Goal: Transaction & Acquisition: Purchase product/service

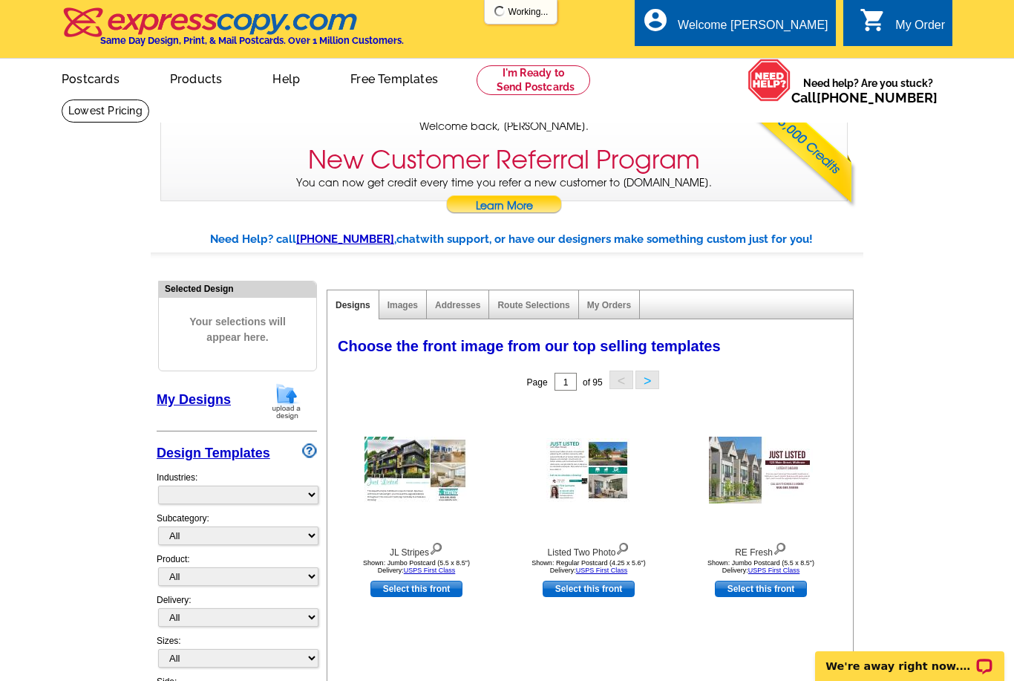
select select "785"
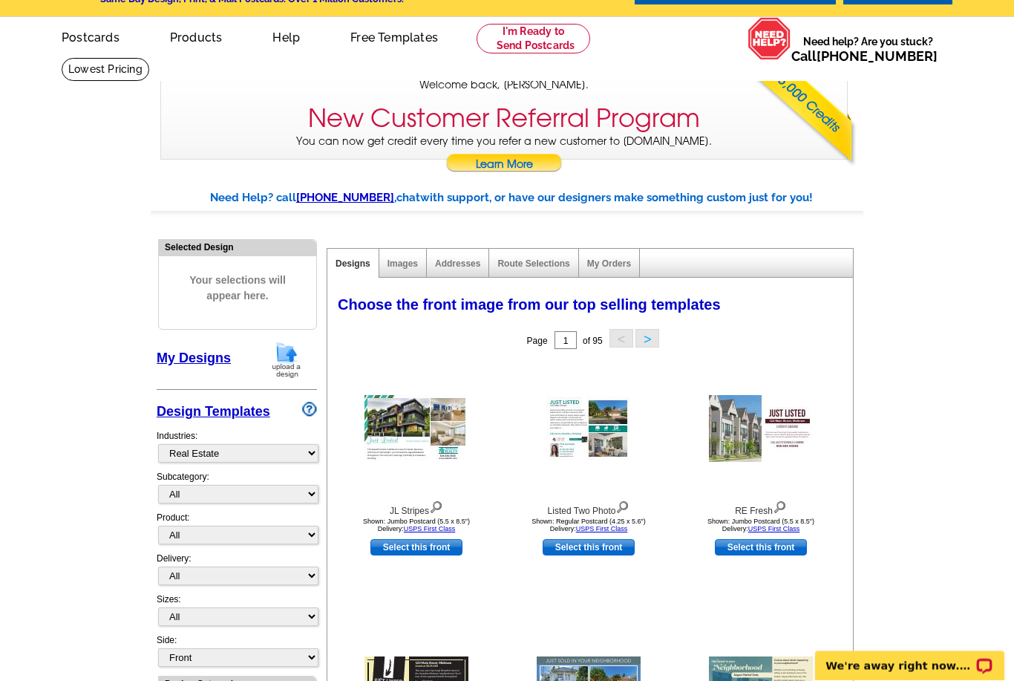
scroll to position [42, 0]
click at [624, 254] on div "My Orders" at bounding box center [609, 263] width 61 height 29
click at [621, 263] on link "My Orders" at bounding box center [609, 263] width 44 height 10
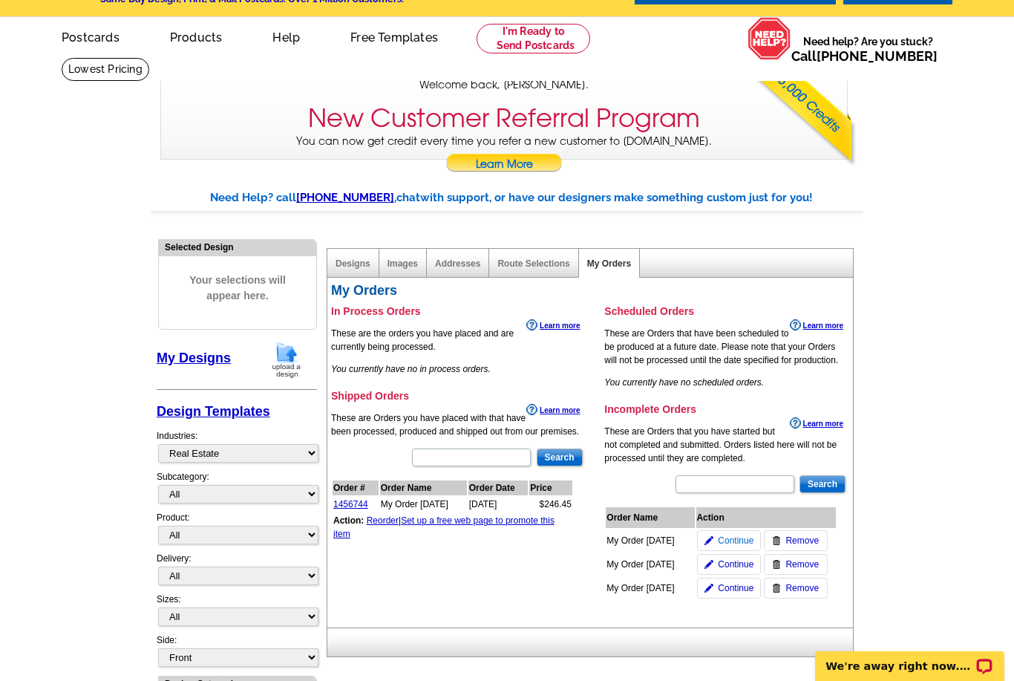
click at [711, 538] on img at bounding box center [709, 540] width 9 height 9
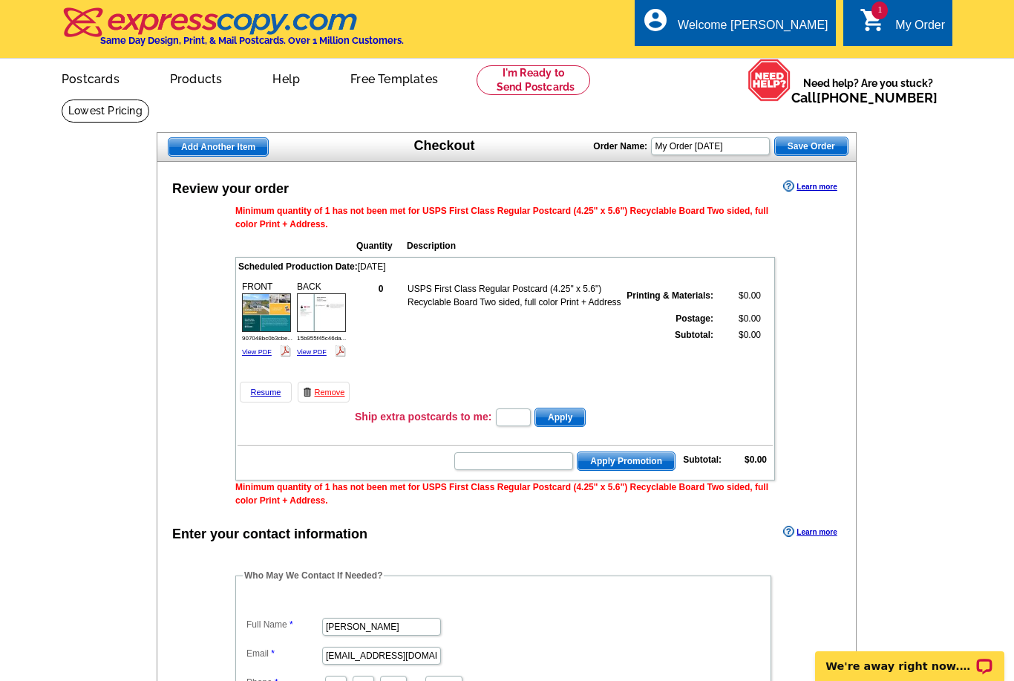
click at [262, 356] on div "FRONT 907048bc0b3cbe... View PDF" at bounding box center [266, 319] width 53 height 83
click at [261, 353] on link "View PDF" at bounding box center [257, 351] width 30 height 7
click at [522, 89] on link at bounding box center [534, 80] width 114 height 30
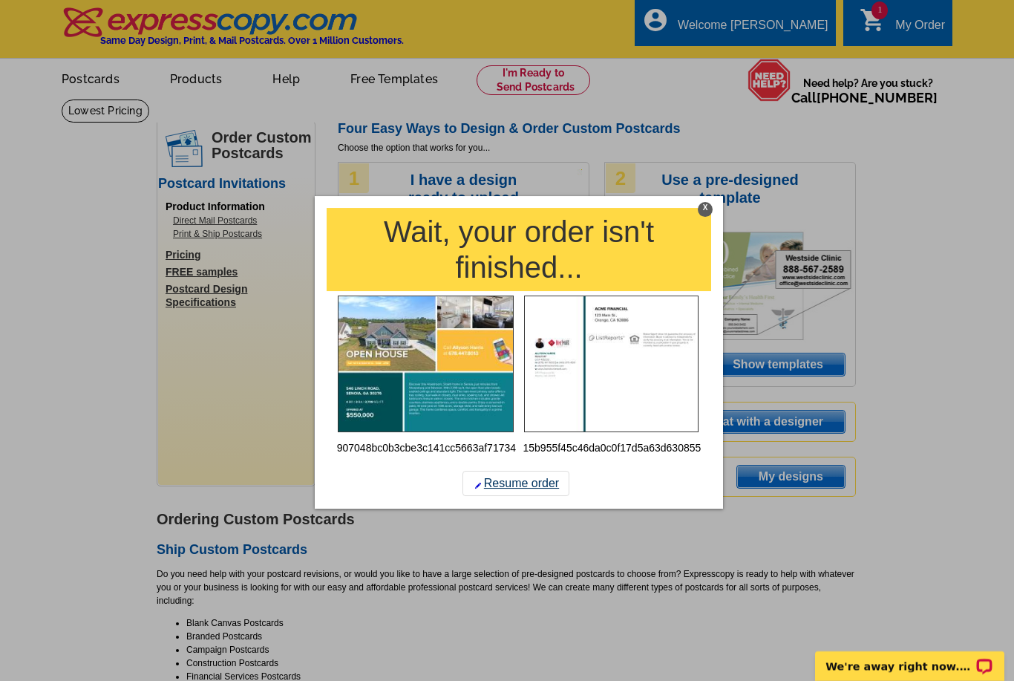
click at [508, 487] on link "Resume order" at bounding box center [515, 483] width 107 height 25
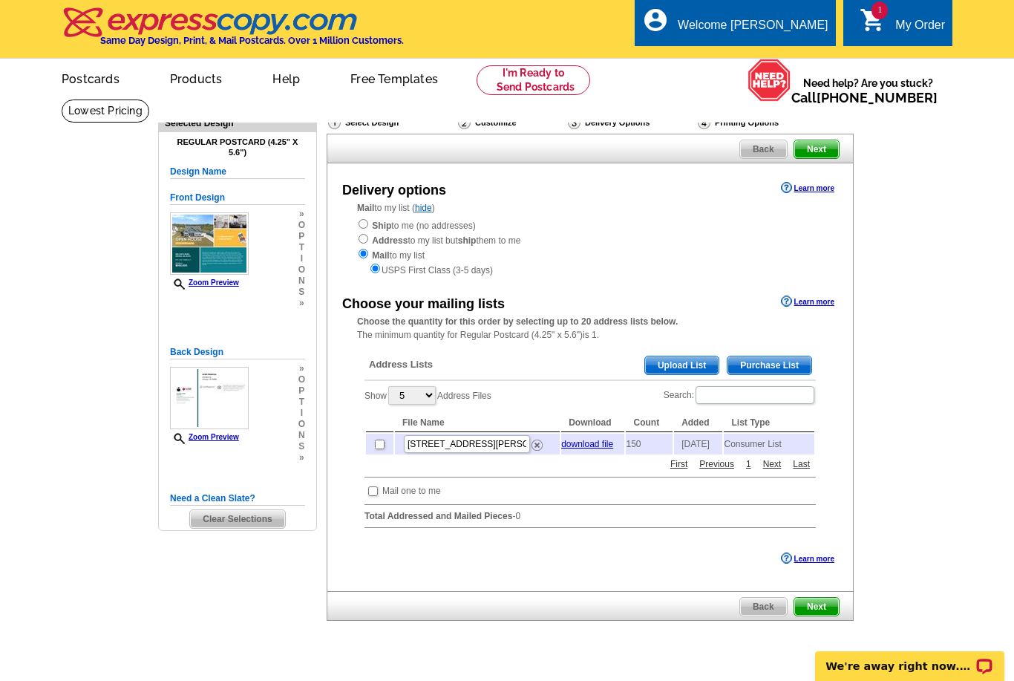
click at [740, 367] on span "Purchase List" at bounding box center [770, 365] width 84 height 18
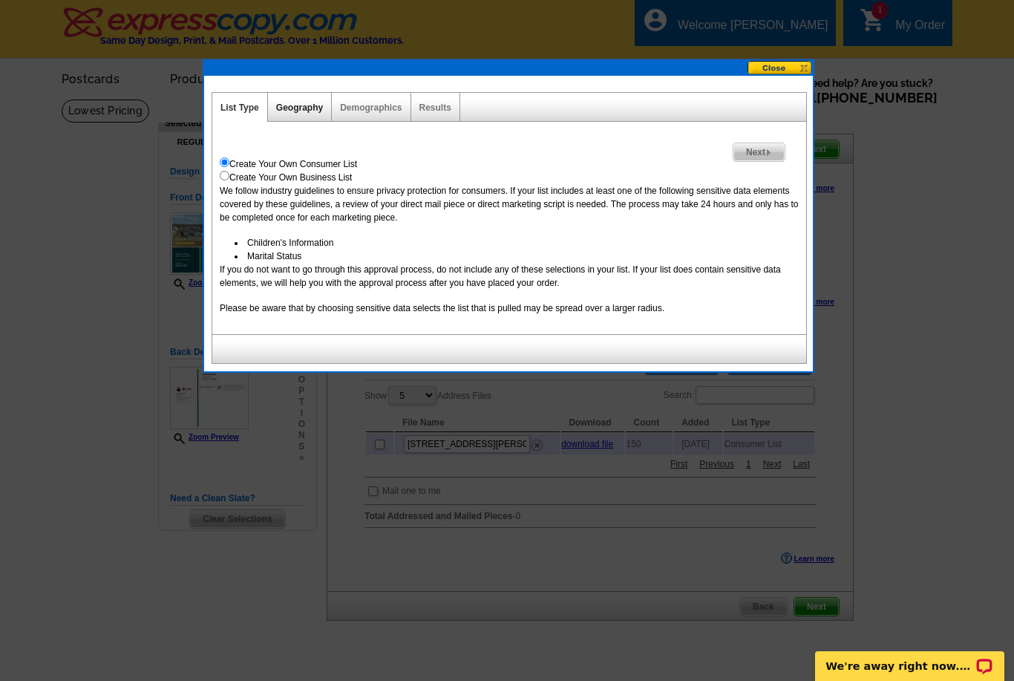
click at [305, 108] on link "Geography" at bounding box center [299, 107] width 47 height 10
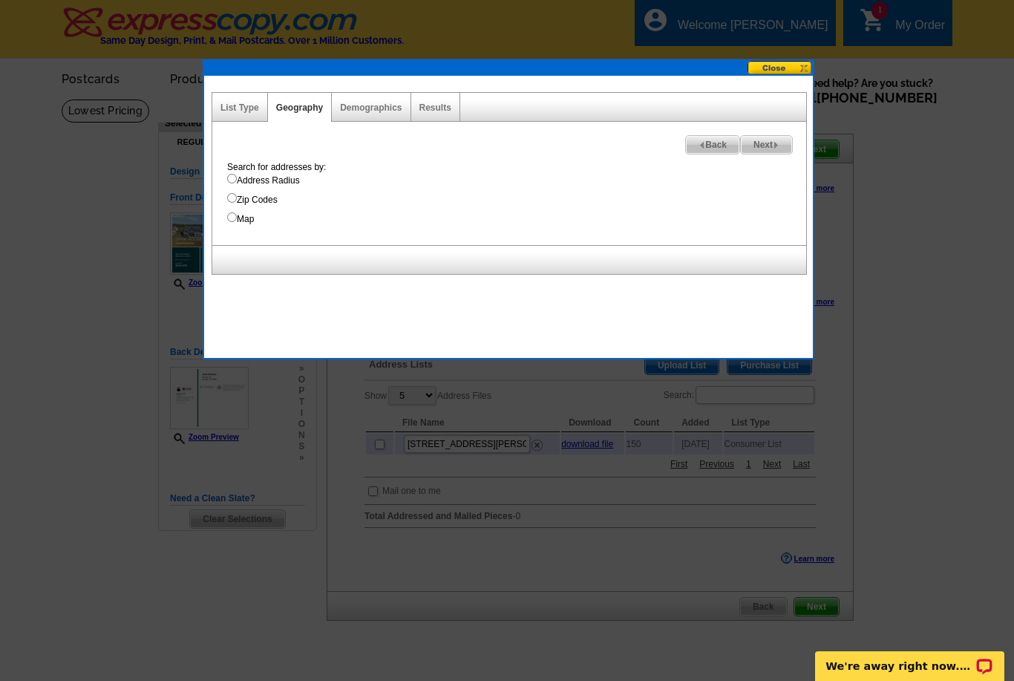
click at [234, 180] on input "Address Radius" at bounding box center [232, 179] width 10 height 10
radio input "true"
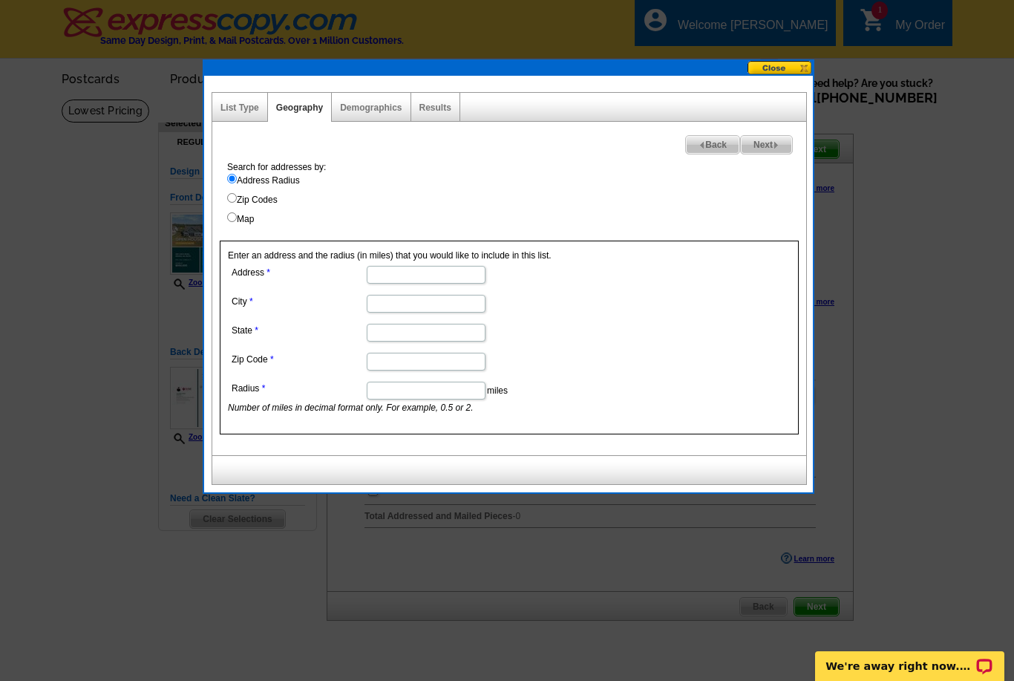
click at [406, 275] on input "Address" at bounding box center [426, 275] width 119 height 18
type input "546 Linch Rd"
type input "Senoia"
type input "GA"
type input "30276"
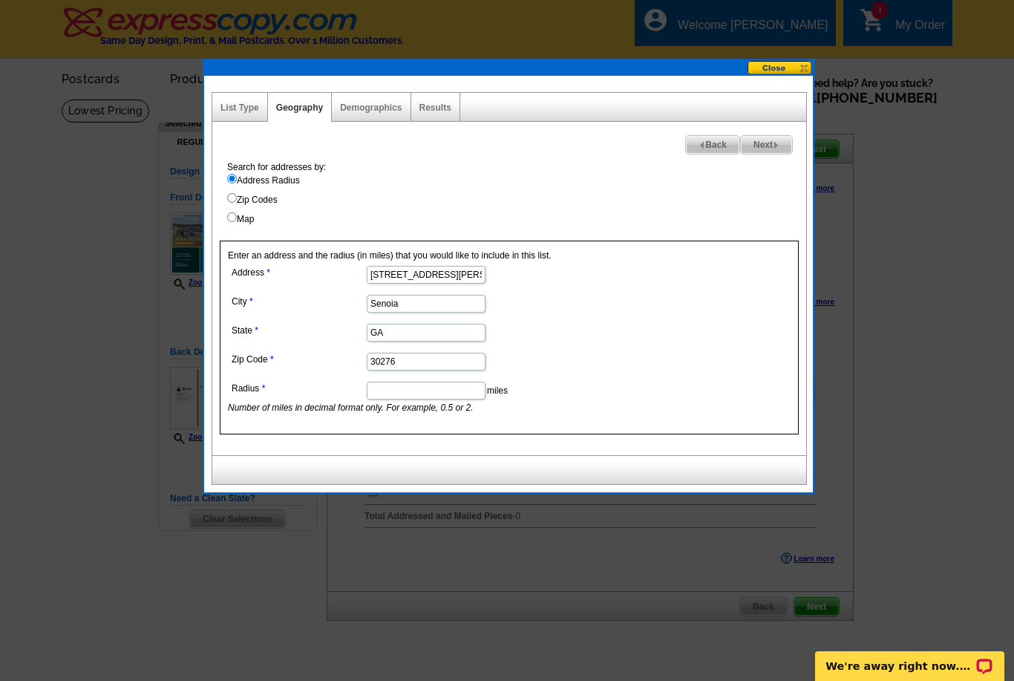
click at [402, 390] on input "Radius" at bounding box center [426, 391] width 119 height 18
type input "2"
click at [768, 148] on span "Next" at bounding box center [766, 145] width 51 height 18
select select
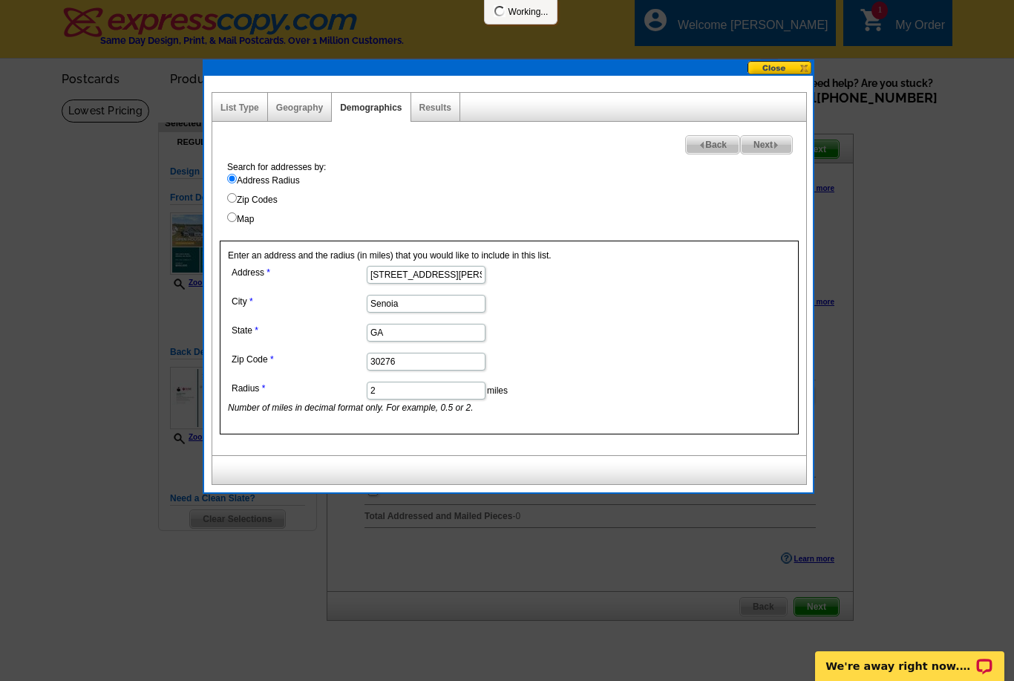
select select
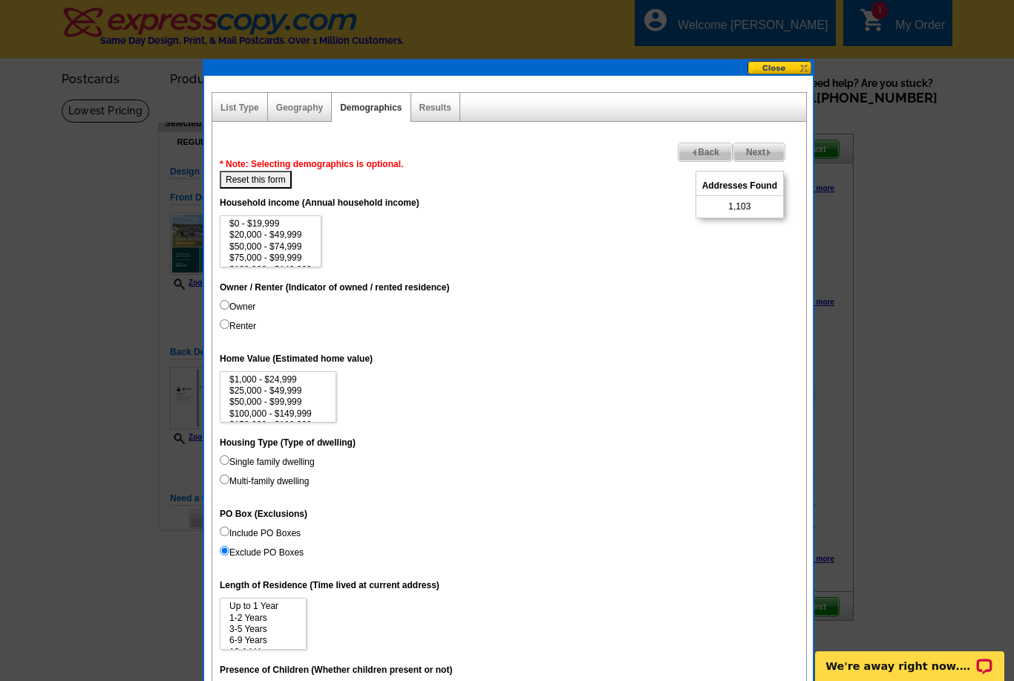
click at [691, 154] on img at bounding box center [694, 152] width 7 height 7
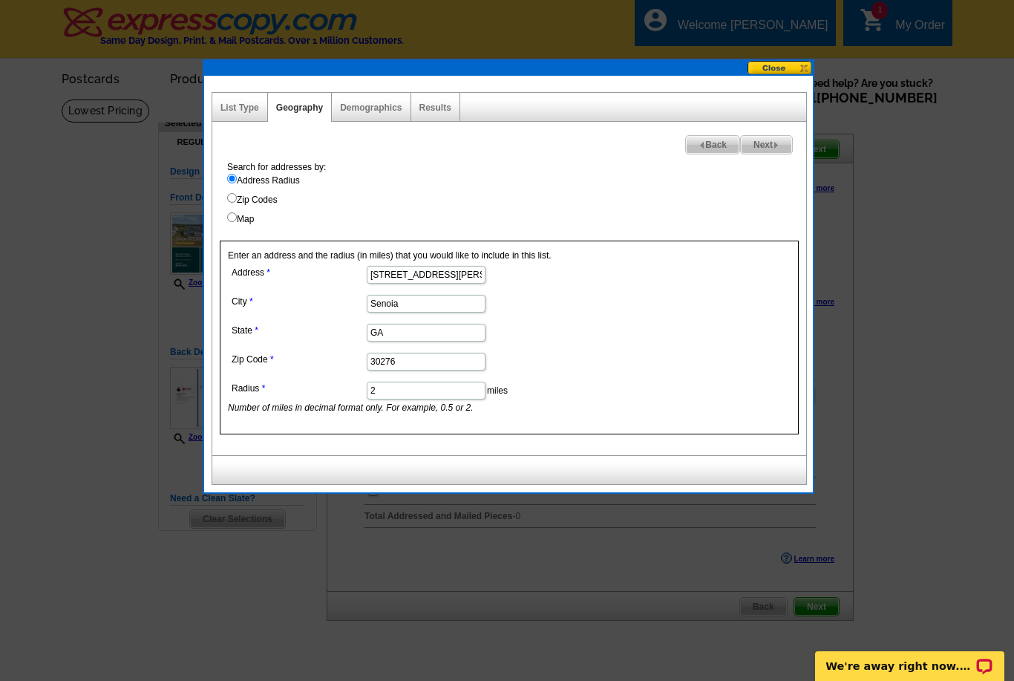
click at [393, 399] on input "2" at bounding box center [426, 391] width 119 height 18
type input "1"
click at [767, 143] on span "Next" at bounding box center [766, 145] width 51 height 18
select select
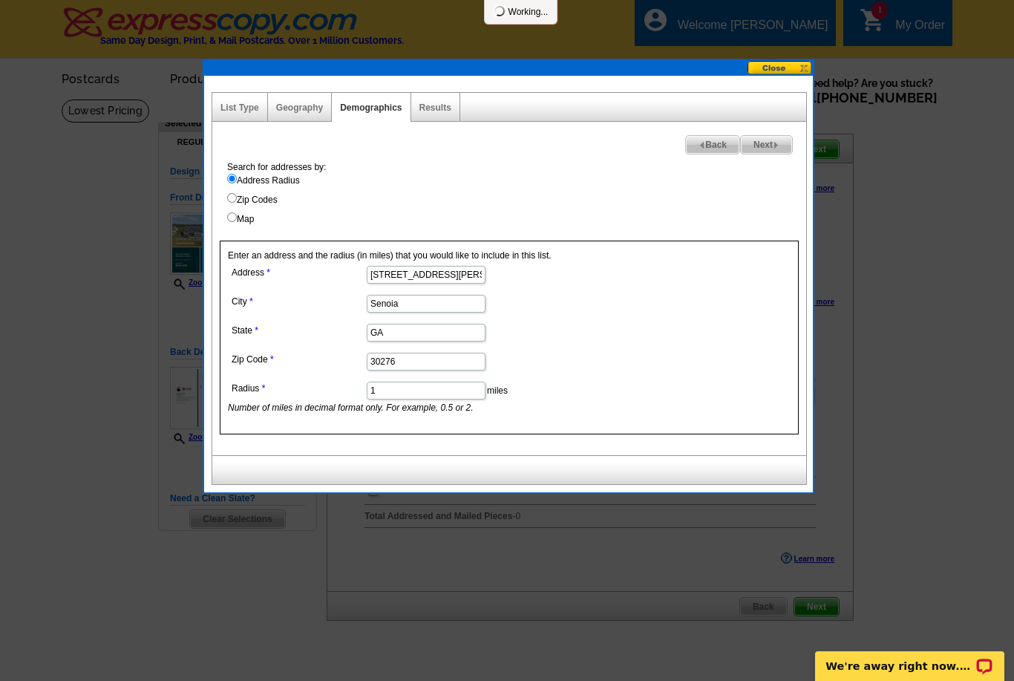
select select
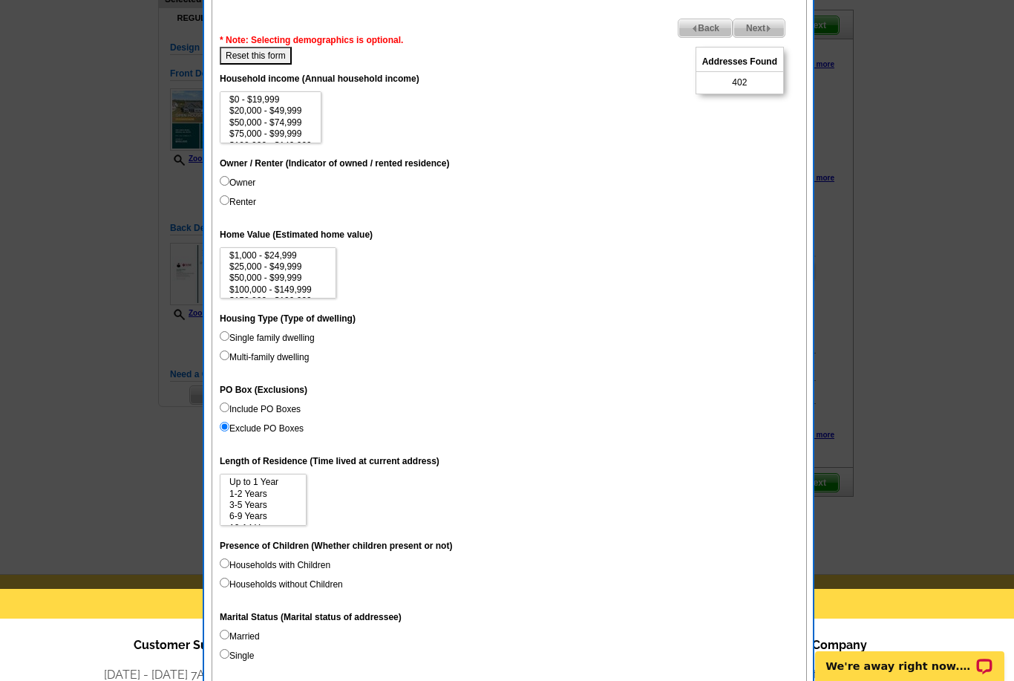
scroll to position [153, 0]
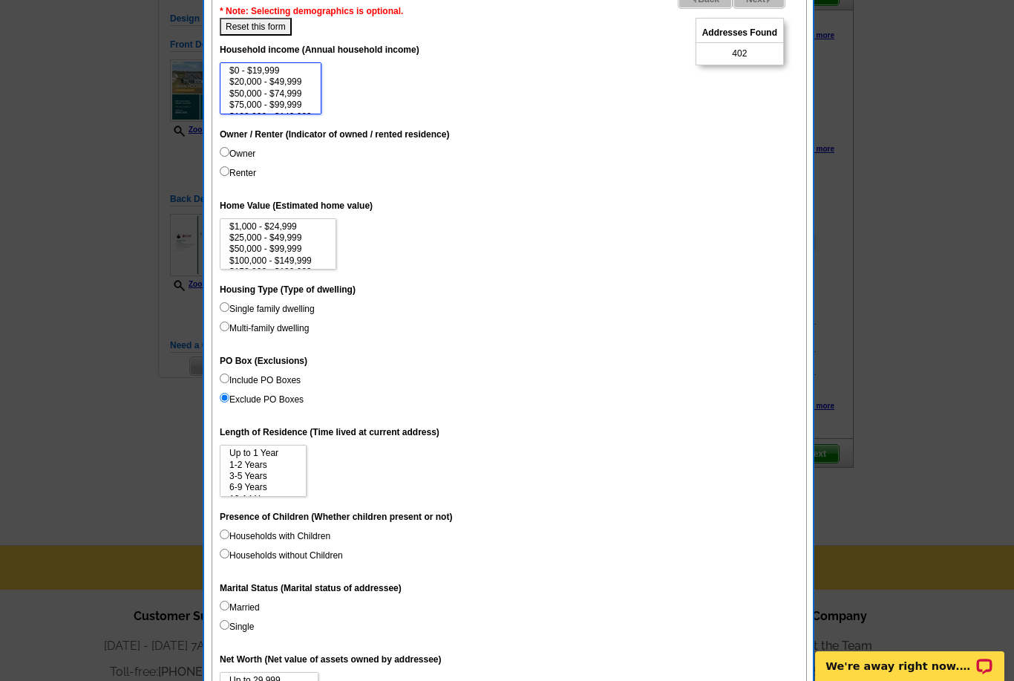
click at [271, 75] on select "$0 - $19,999 $20,000 - $49,999 $50,000 - $74,999 $75,000 - $99,999 $100,000 - $…" at bounding box center [271, 88] width 102 height 52
select select "150000-199999"
click at [313, 71] on select "$0 - $19,999 $20,000 - $49,999 $50,000 - $74,999 $75,000 - $99,999 $100,000 - $…" at bounding box center [271, 88] width 102 height 52
click at [0, 0] on html "Welcome back Allyson My Account Logout local_phone Same Day Design, Print, & Ma…" at bounding box center [507, 354] width 1014 height 1015
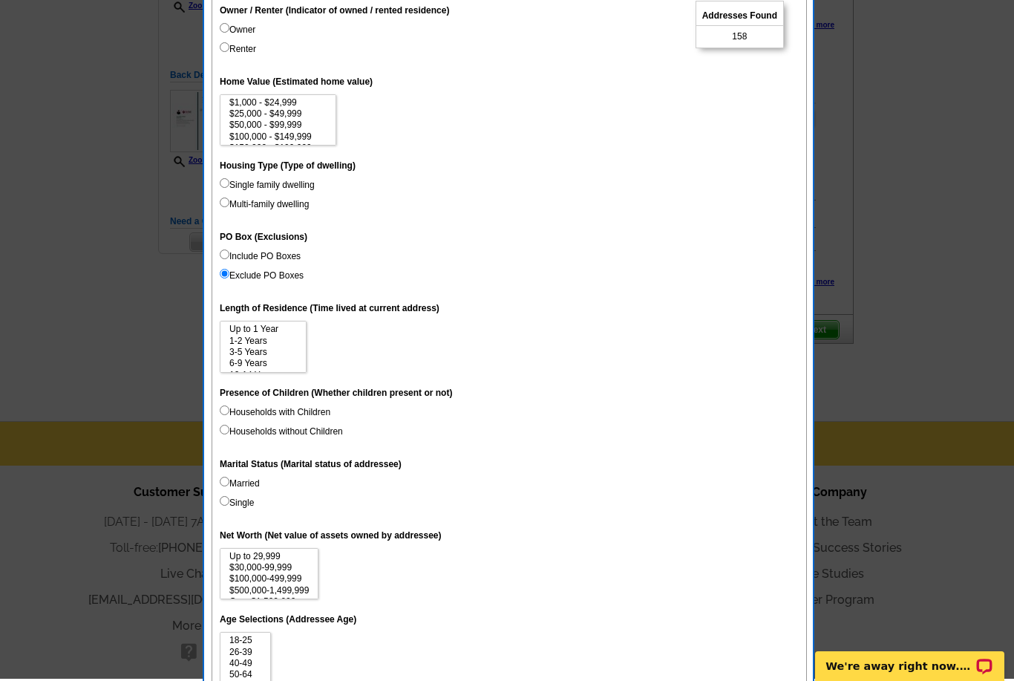
scroll to position [297, 0]
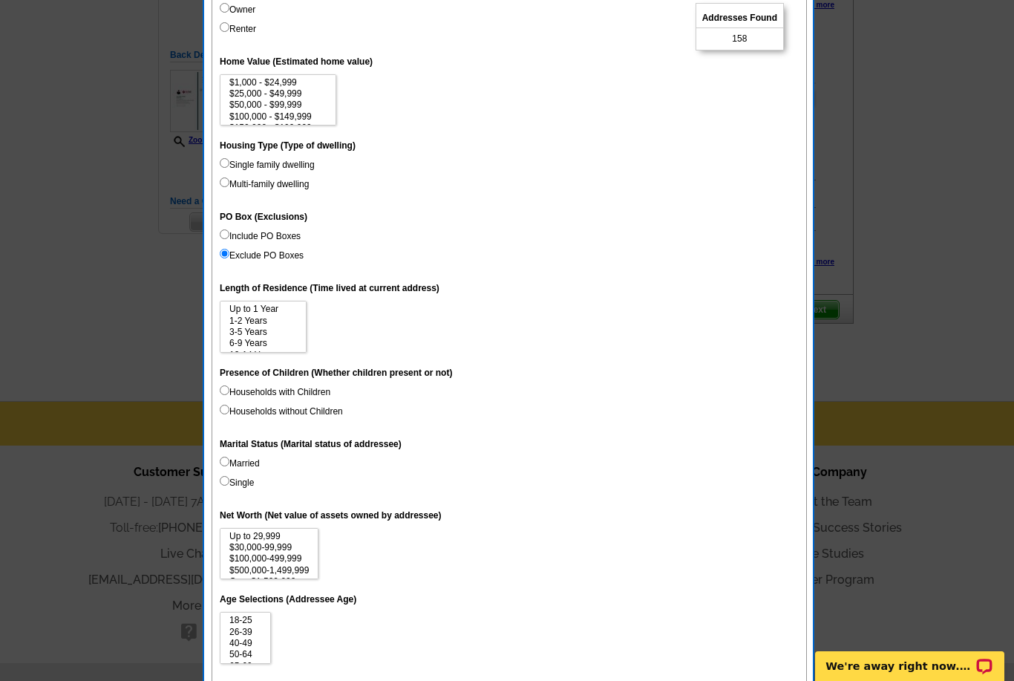
select select
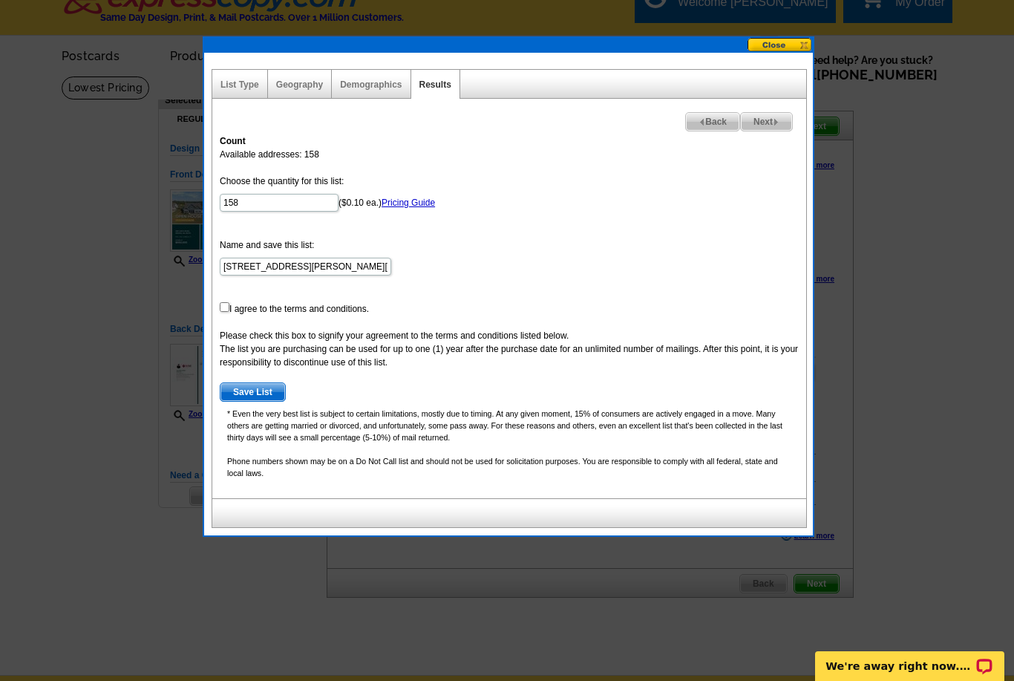
scroll to position [18, 0]
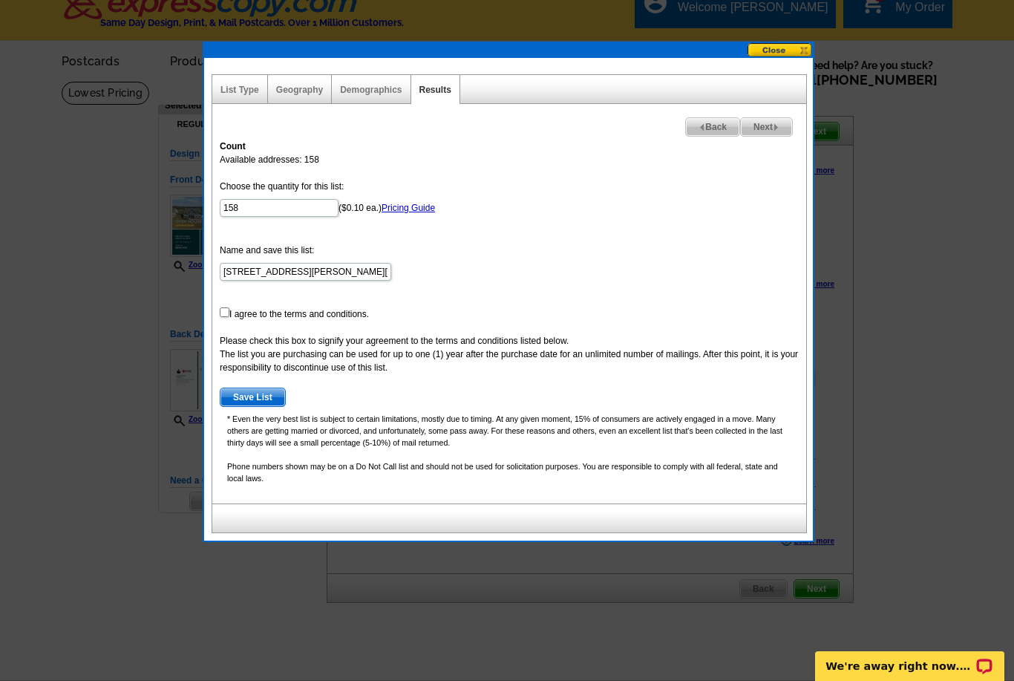
click at [227, 312] on input "checkbox" at bounding box center [225, 312] width 10 height 10
checkbox input "true"
click at [256, 396] on span "Save List" at bounding box center [252, 397] width 65 height 18
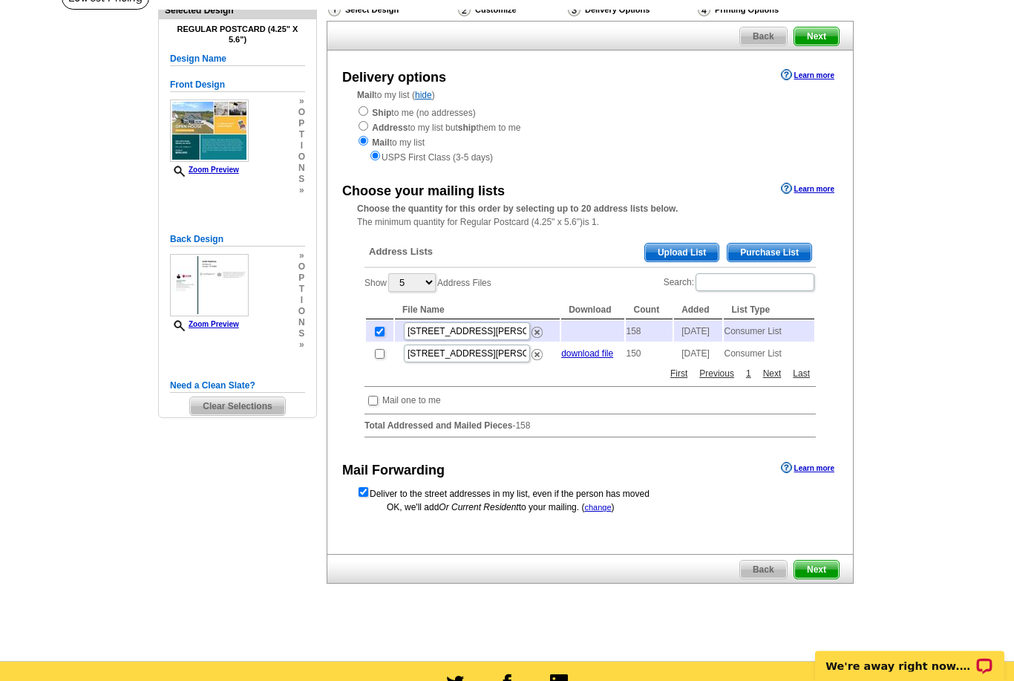
scroll to position [113, 0]
click at [824, 578] on span "Next" at bounding box center [816, 569] width 45 height 18
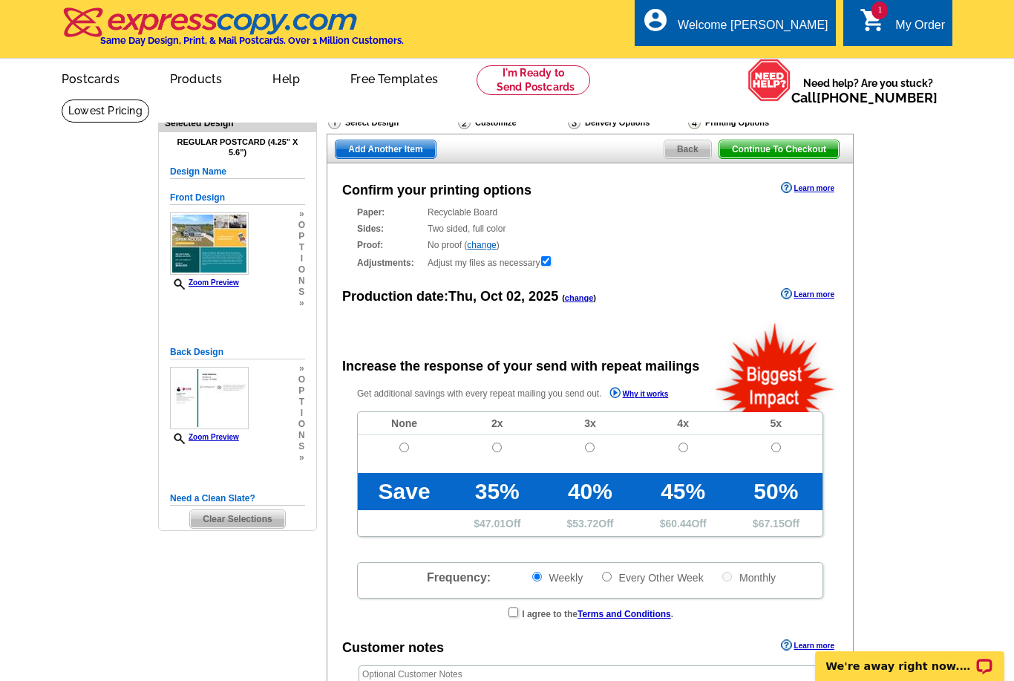
radio input "false"
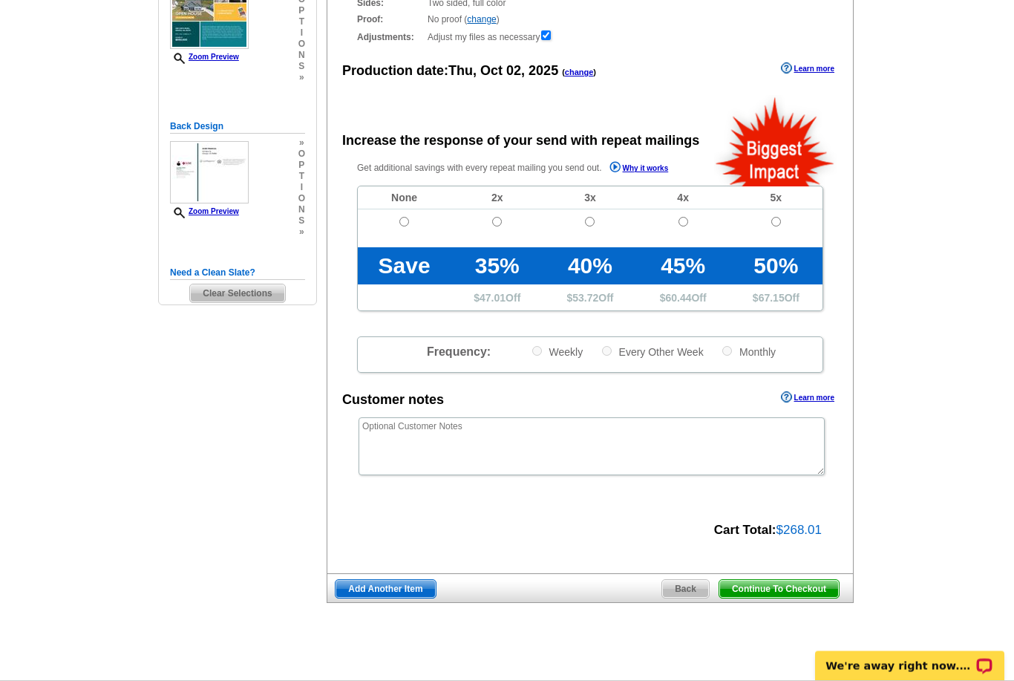
scroll to position [229, 0]
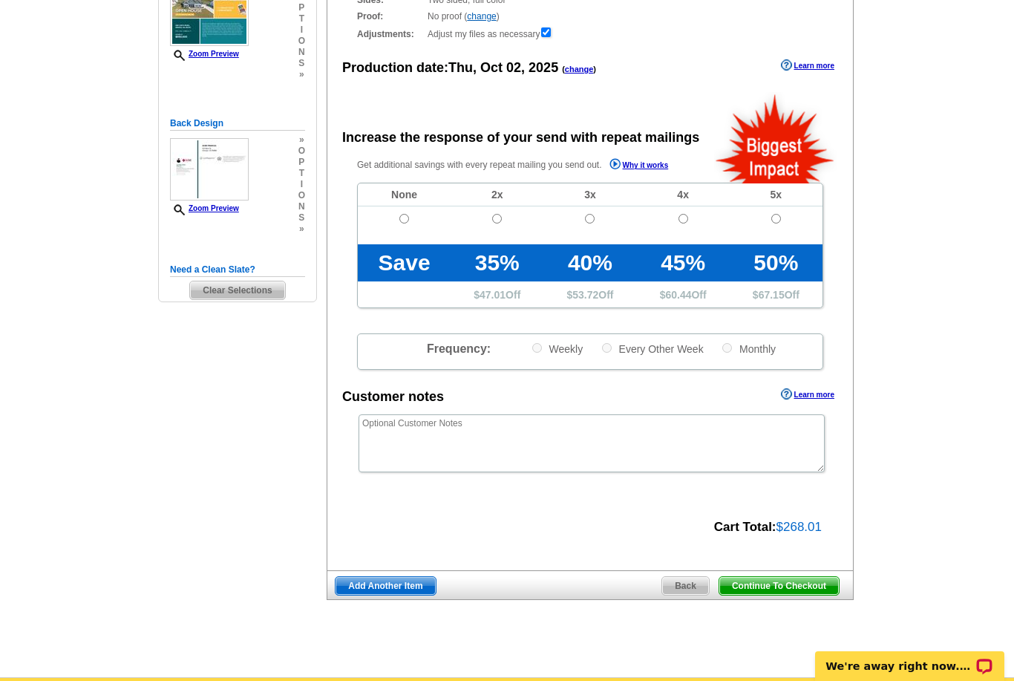
click at [808, 593] on span "Continue To Checkout" at bounding box center [779, 586] width 120 height 18
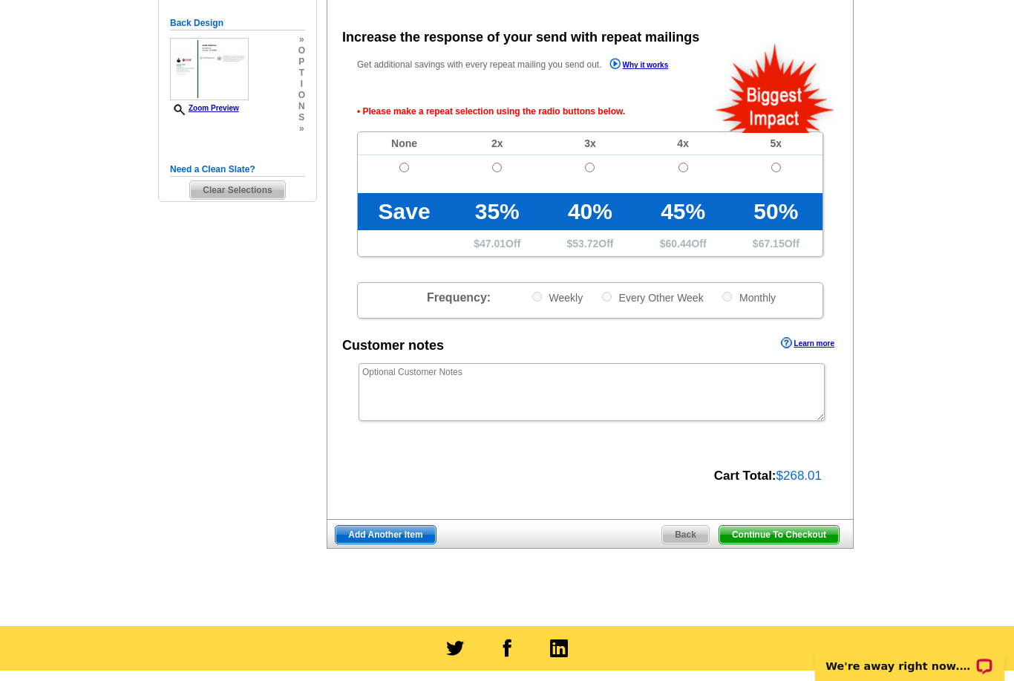
scroll to position [332, 0]
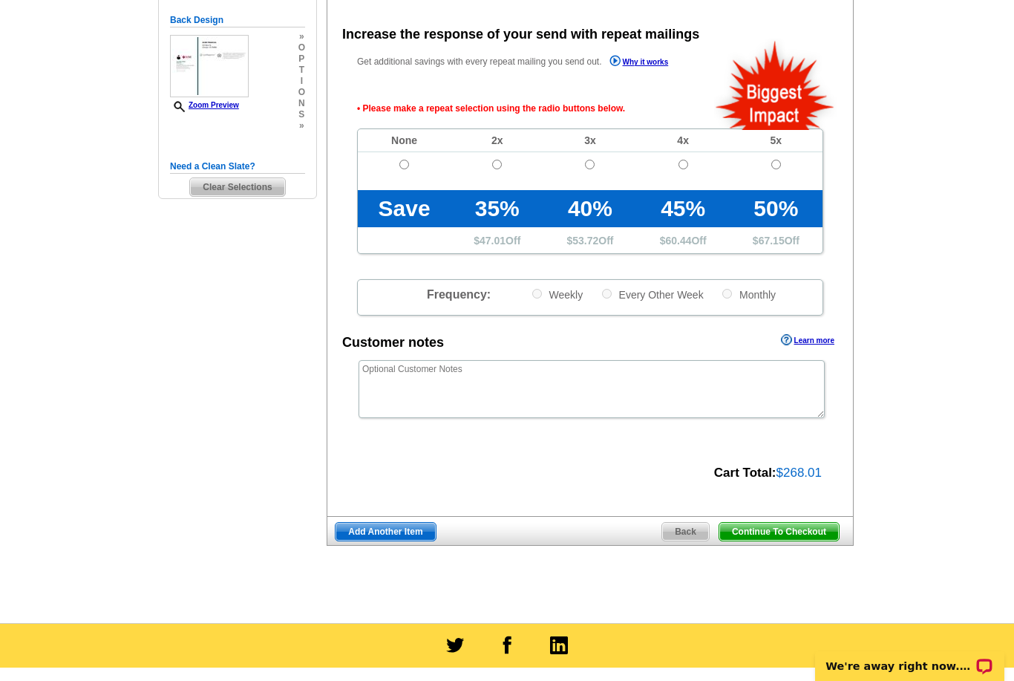
click at [399, 169] on input "radio" at bounding box center [404, 165] width 10 height 10
radio input "true"
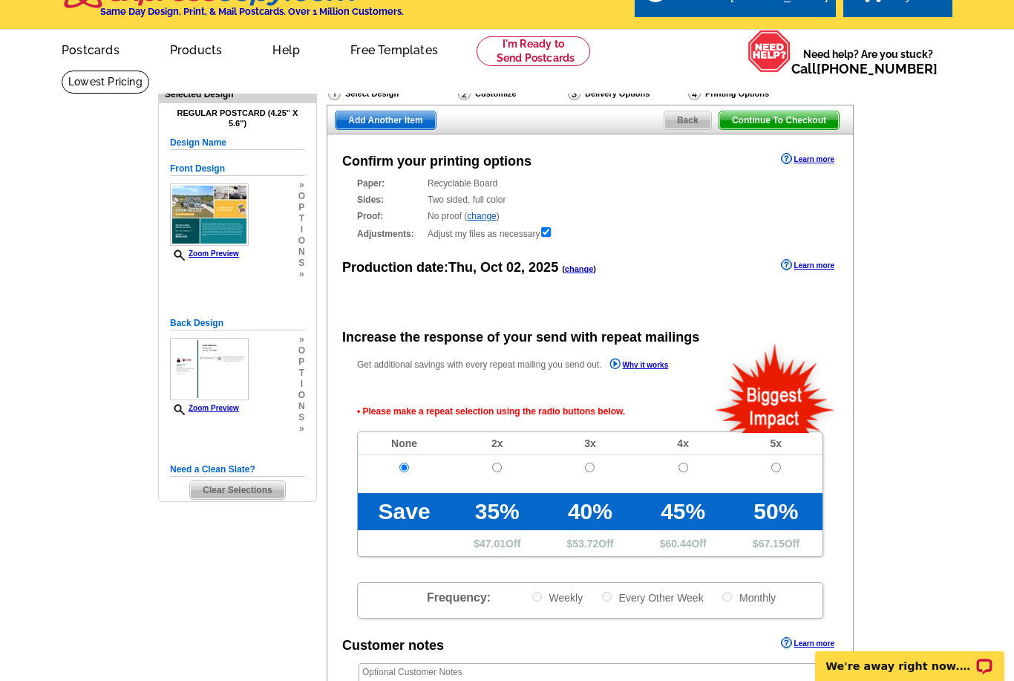
scroll to position [28, 0]
click at [687, 123] on span "Back" at bounding box center [687, 121] width 47 height 18
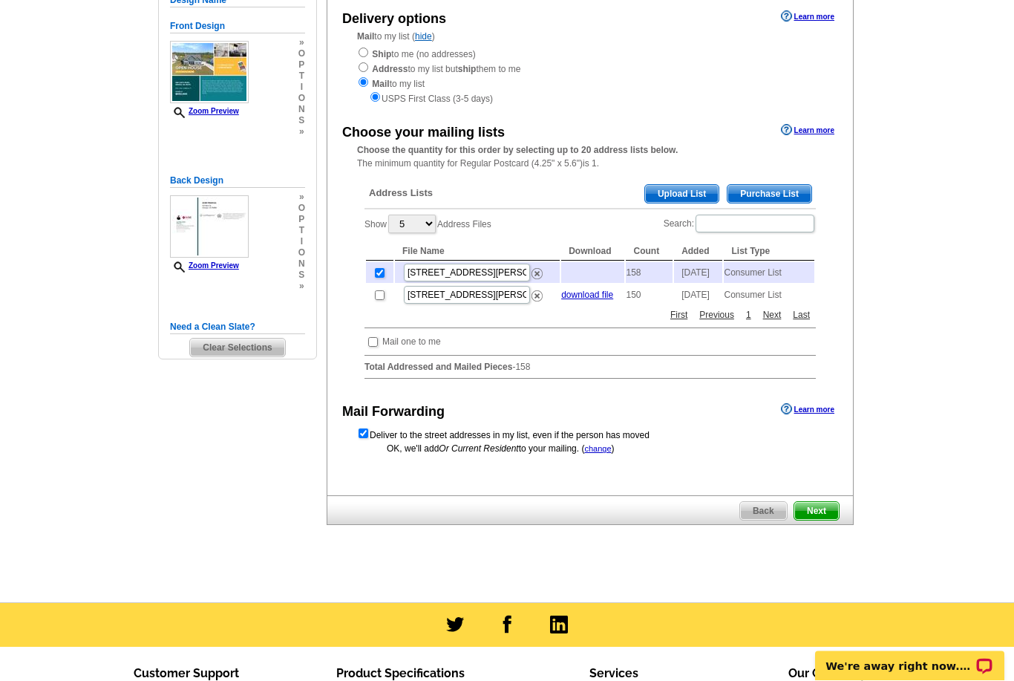
scroll to position [187, 0]
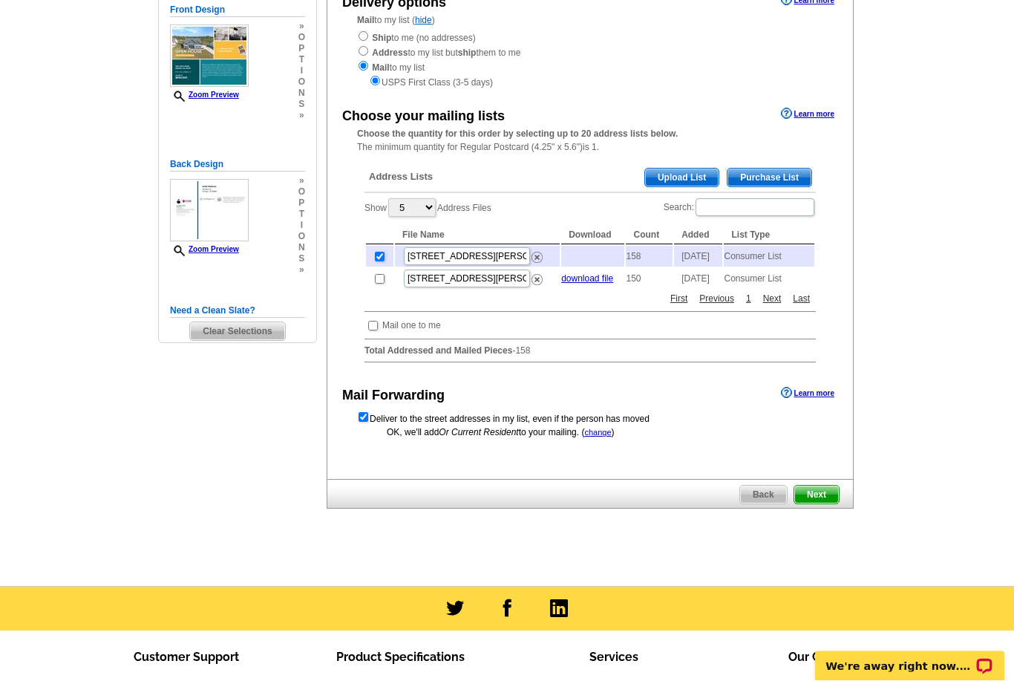
click at [823, 504] on span "Next" at bounding box center [816, 495] width 45 height 18
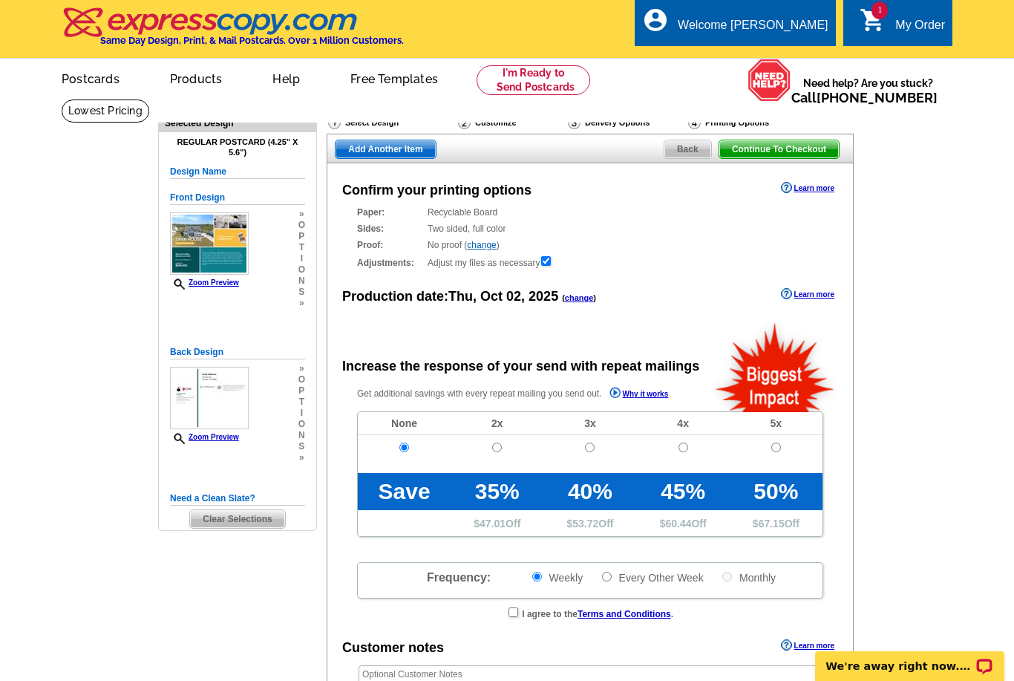
radio input "false"
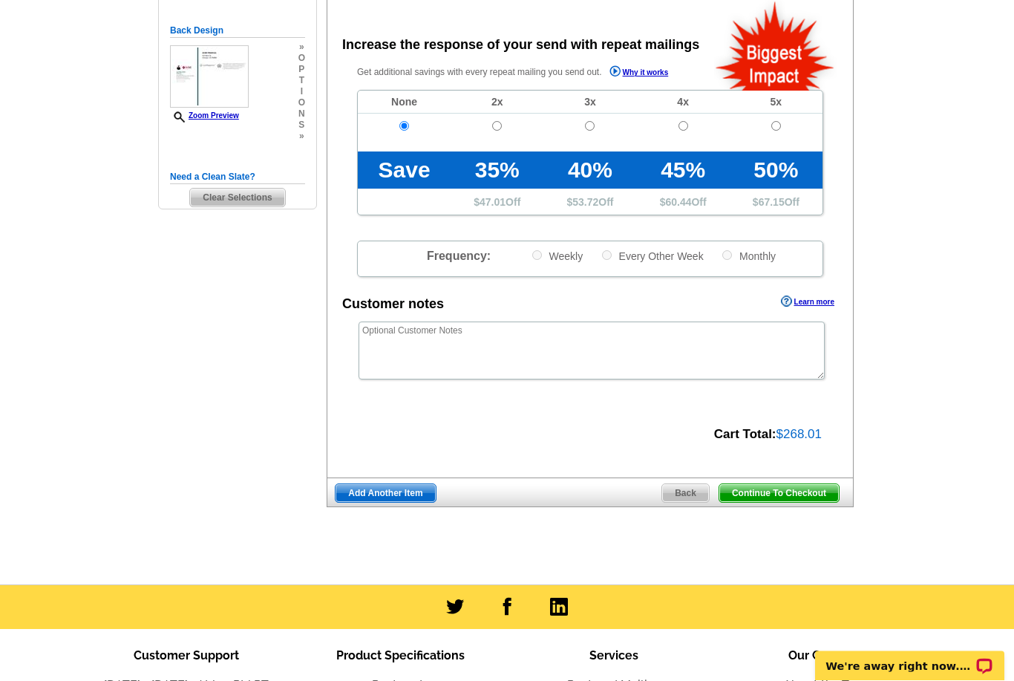
scroll to position [341, 0]
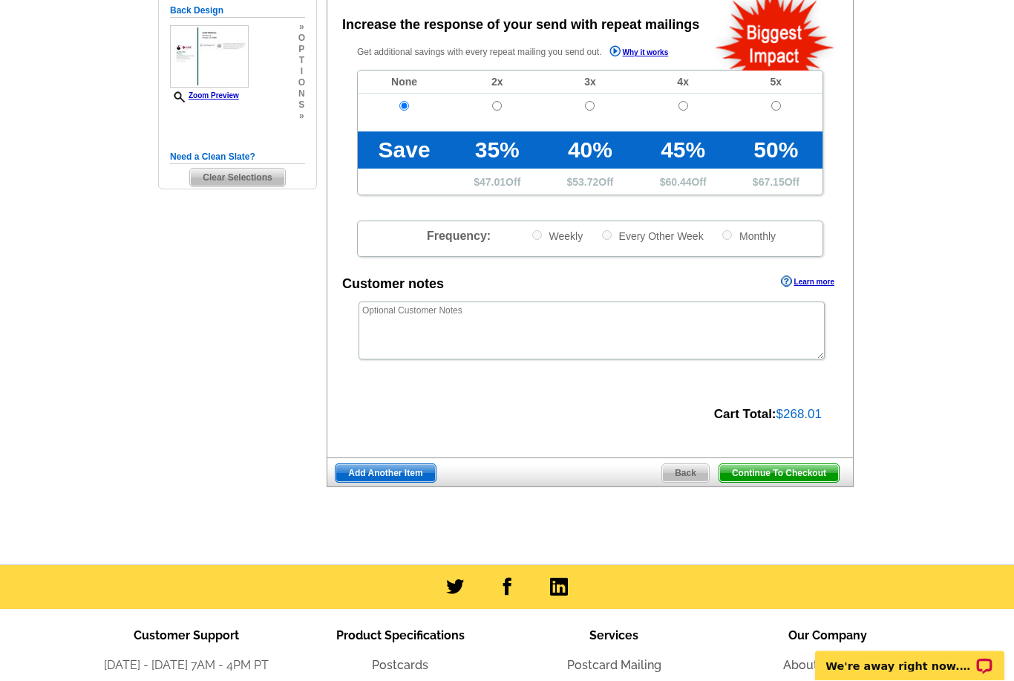
click at [815, 480] on span "Continue To Checkout" at bounding box center [779, 474] width 120 height 18
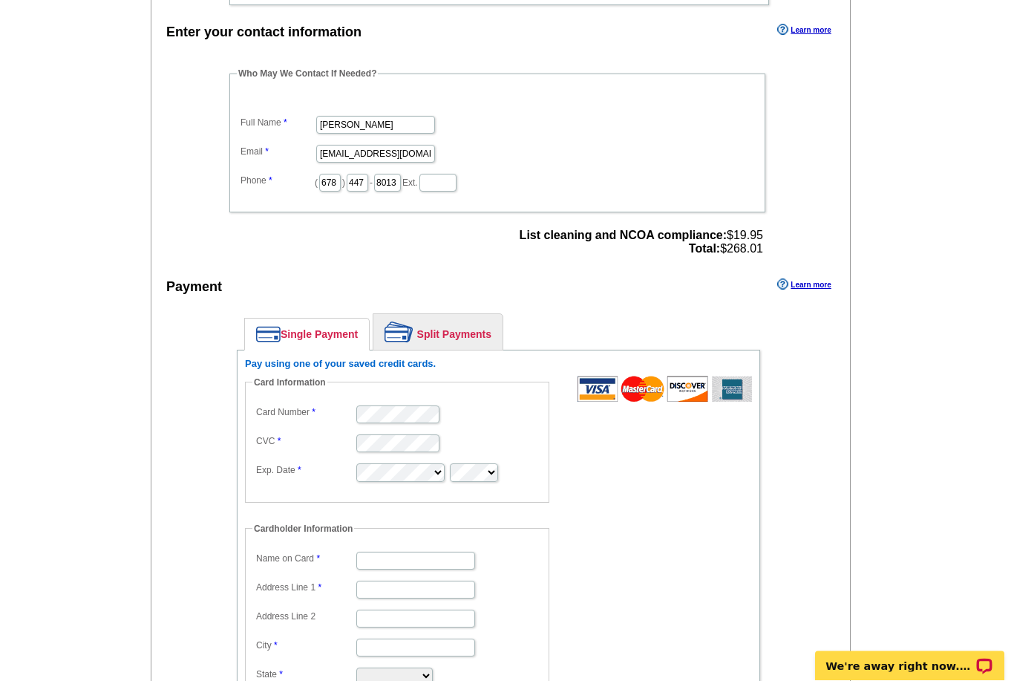
scroll to position [448, 0]
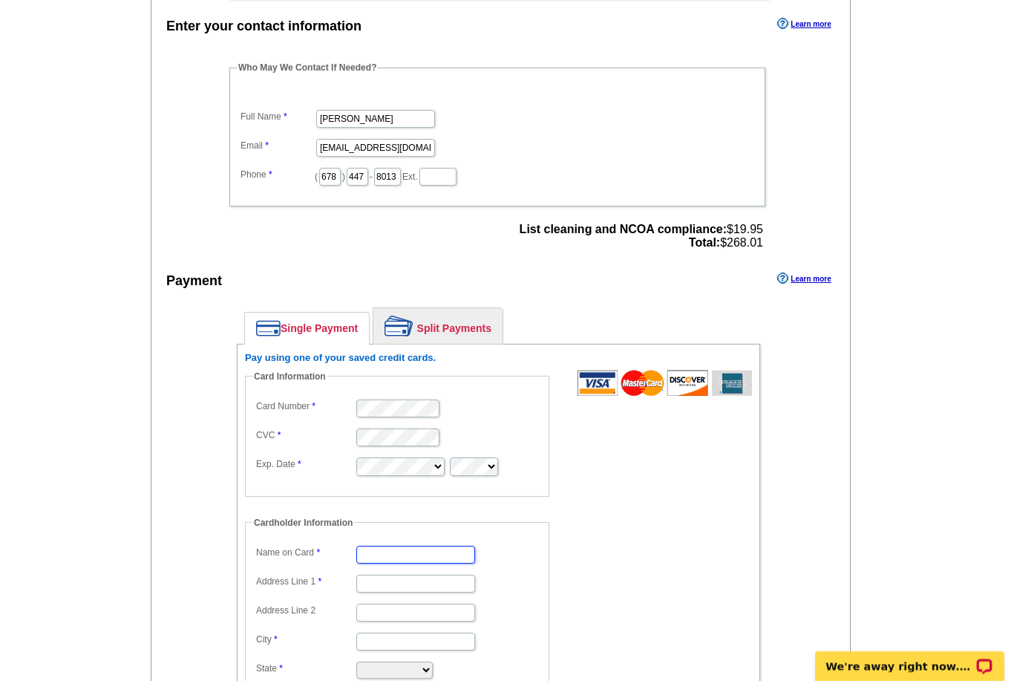
type input "[PERSON_NAME]"
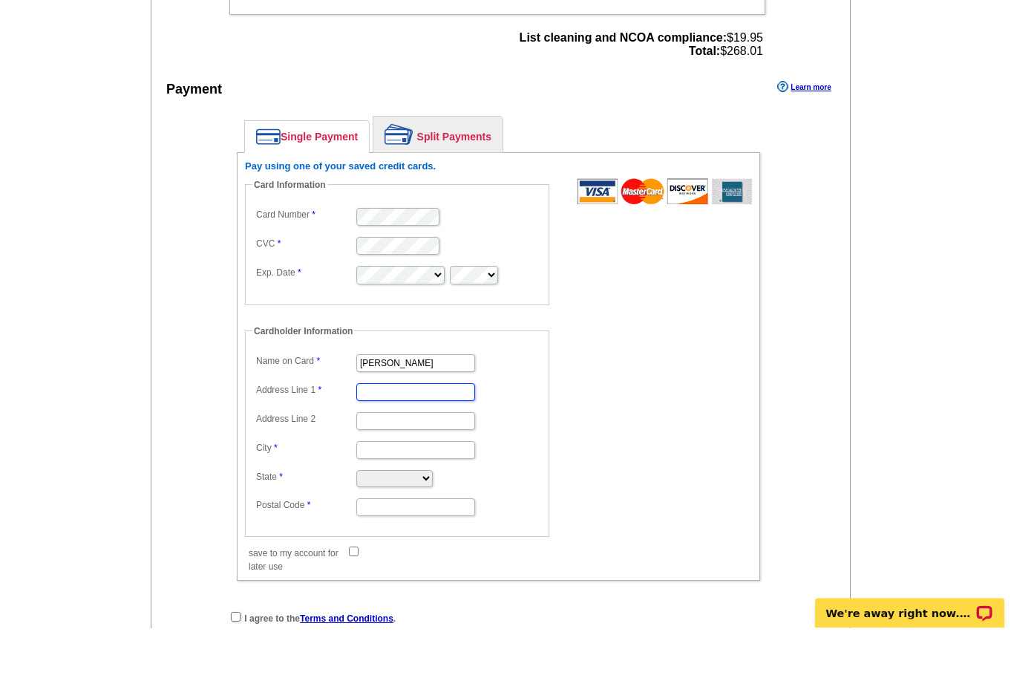
scroll to position [598, 0]
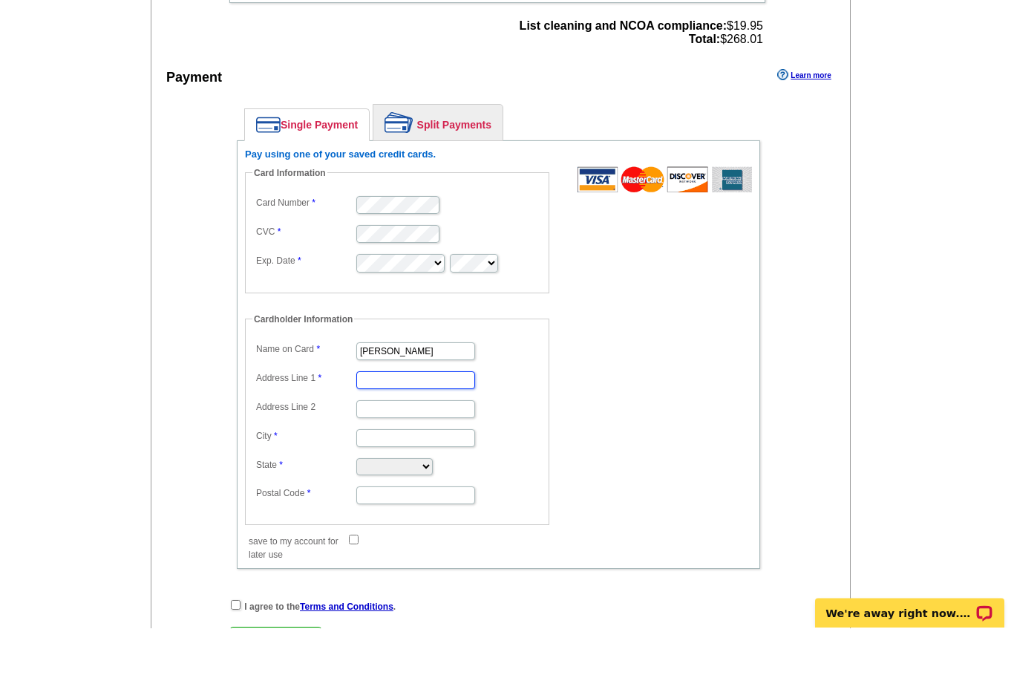
type input "[STREET_ADDRESS]"
type input "Suwanee"
select select "GA"
type input "30024"
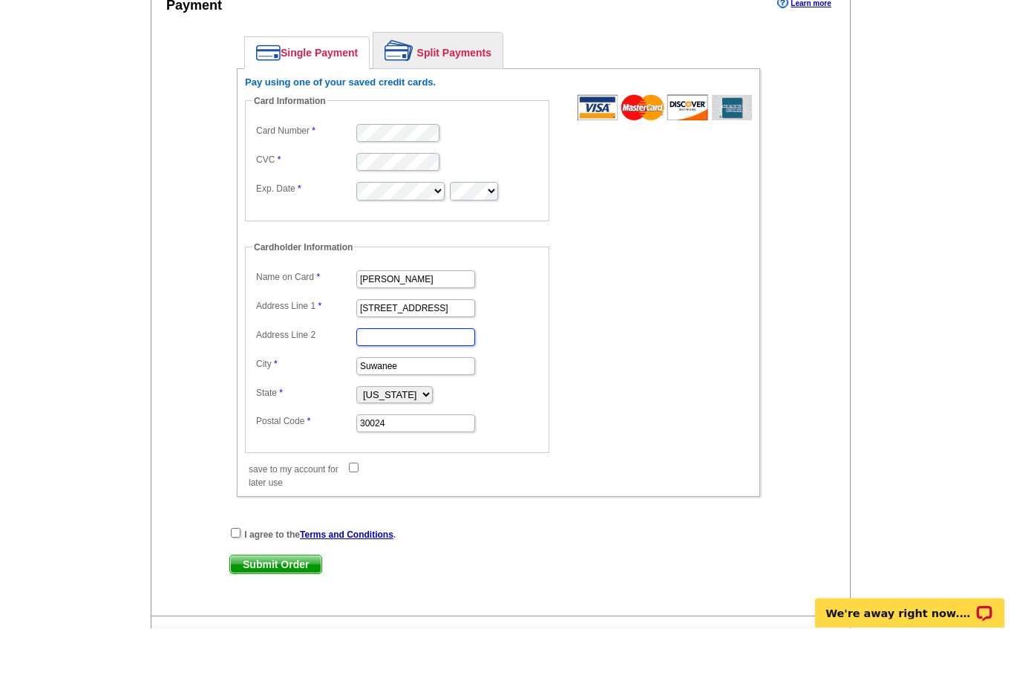
scroll to position [676, 0]
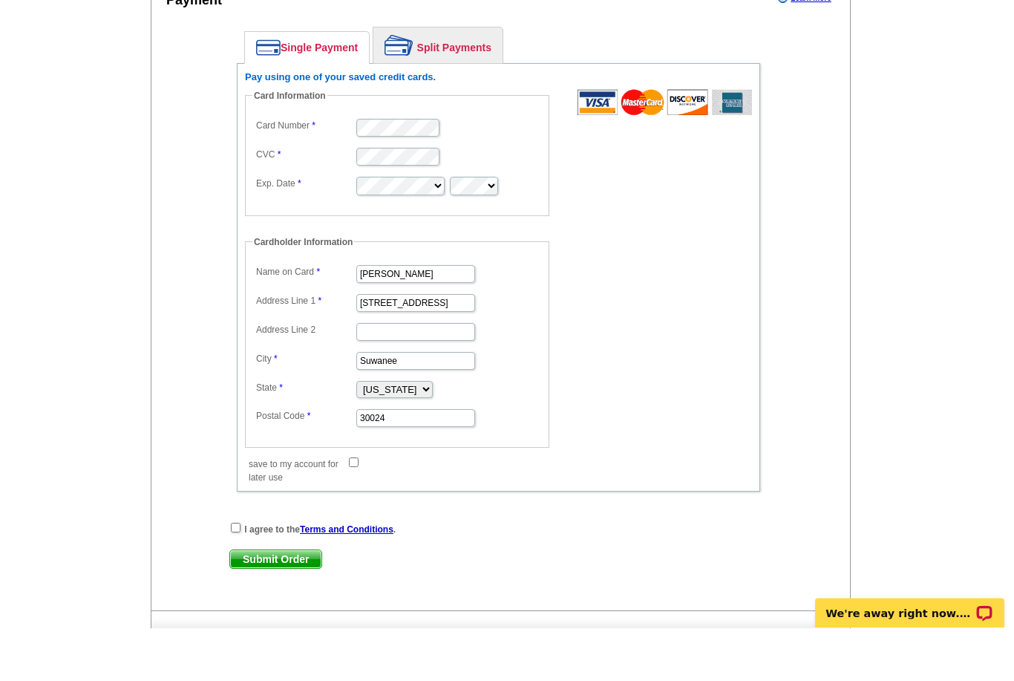
click at [236, 576] on input "checkbox" at bounding box center [236, 581] width 10 height 10
checkbox input "true"
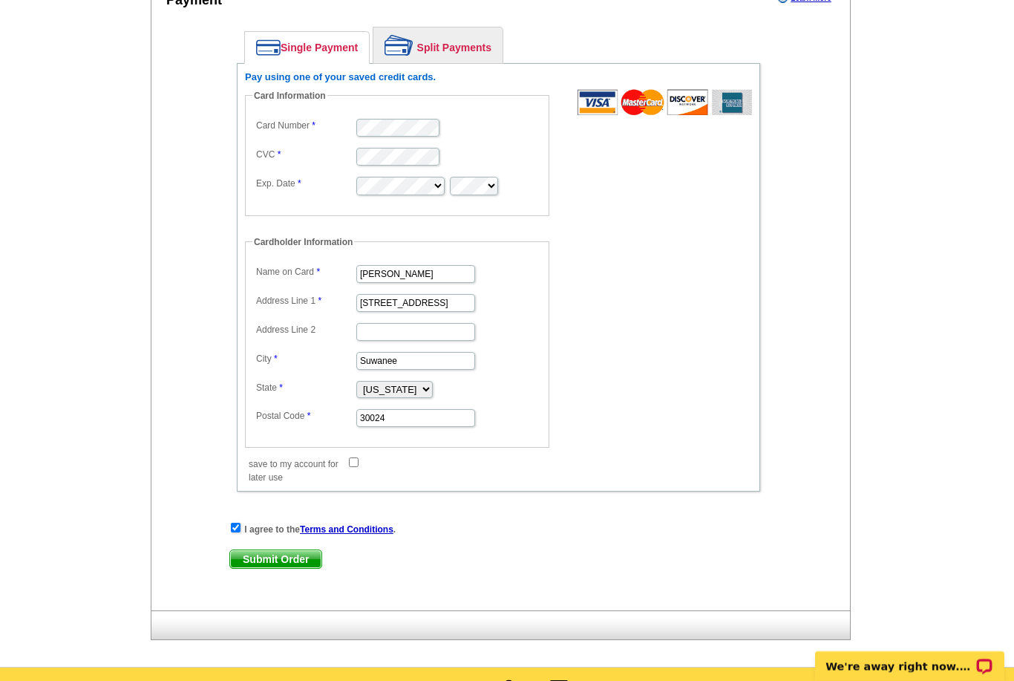
click at [275, 563] on span "Submit Order" at bounding box center [275, 559] width 91 height 18
